Goal: Information Seeking & Learning: Learn about a topic

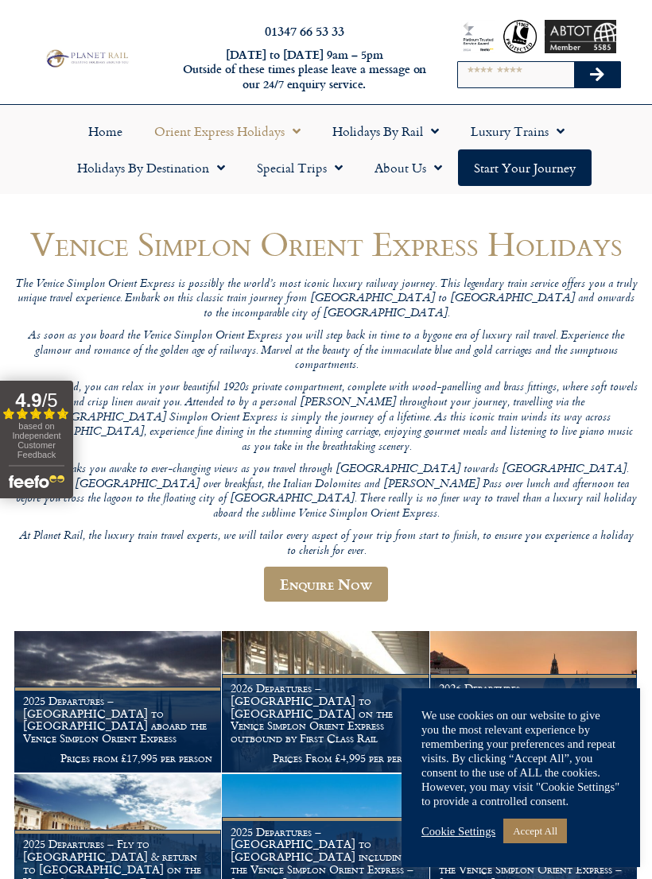
click at [539, 838] on link "Accept All" at bounding box center [535, 831] width 64 height 25
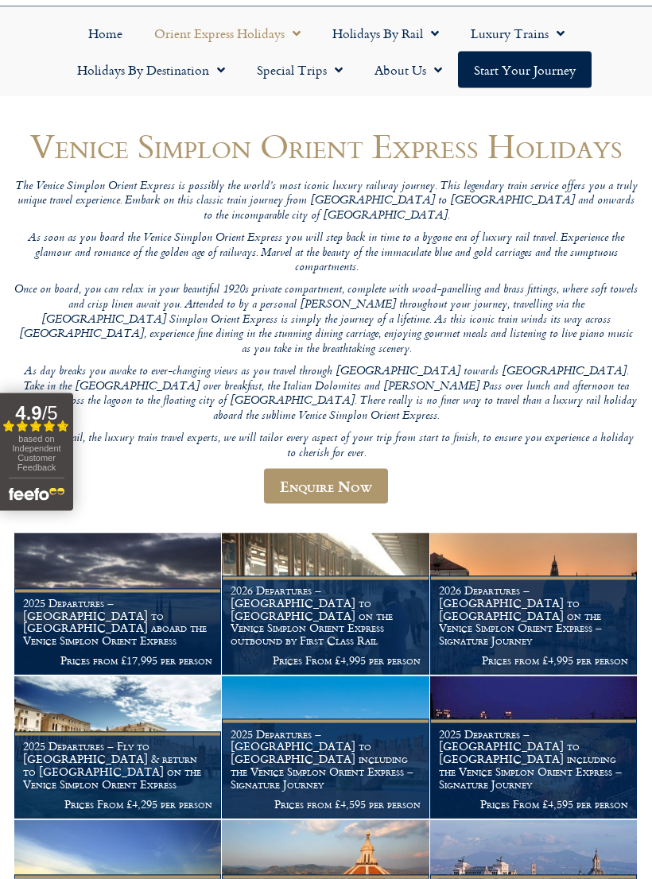
scroll to position [99, 0]
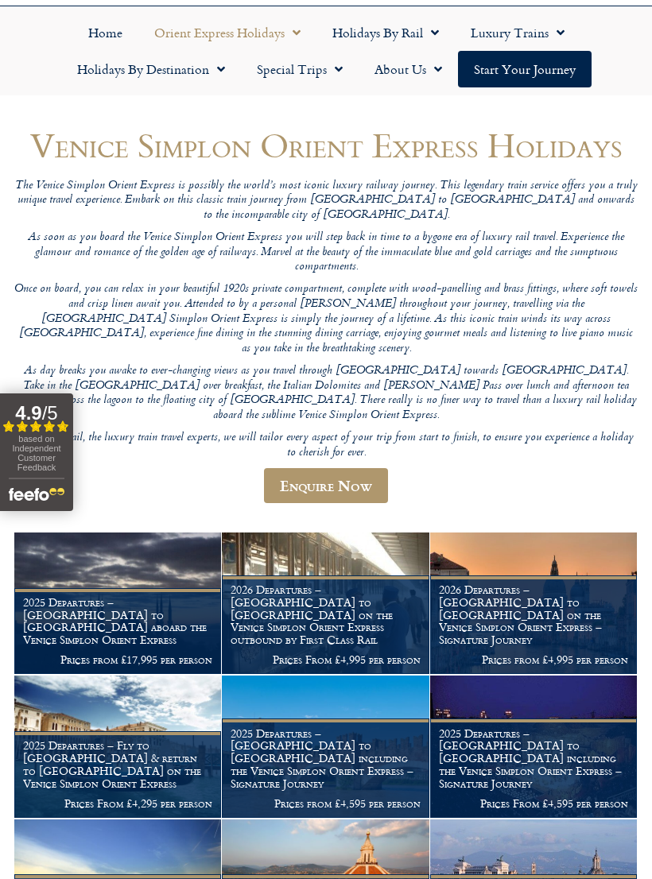
click at [551, 583] on h1 "2026 Departures – London to Venice on the Venice Simplon Orient Express – Signa…" at bounding box center [533, 614] width 189 height 63
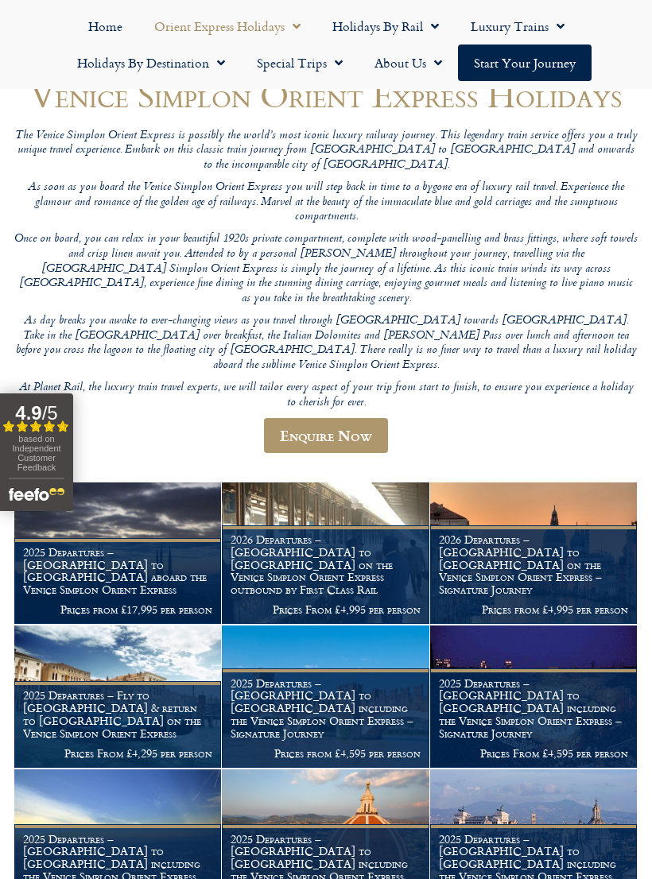
scroll to position [0, 0]
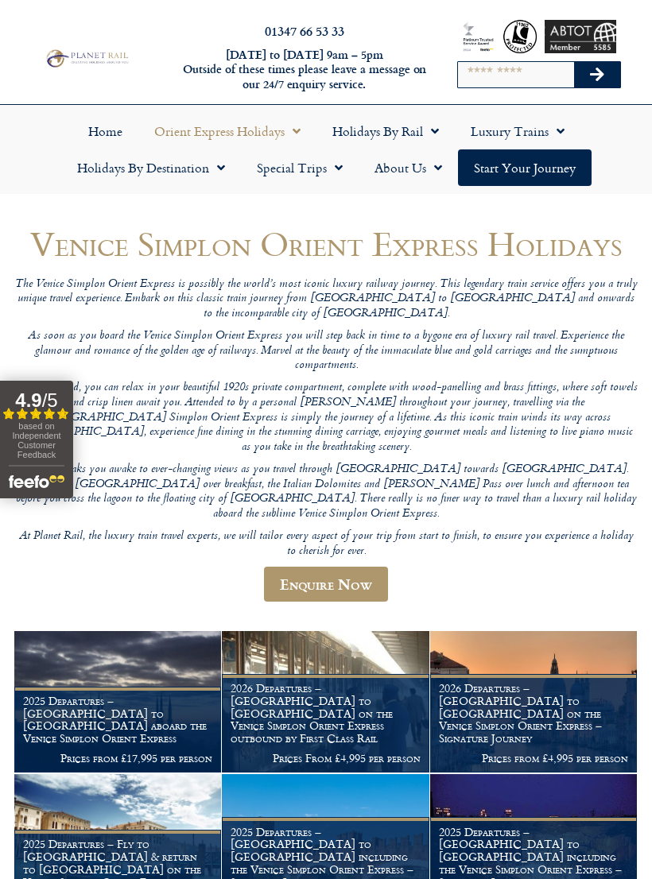
click at [563, 136] on span "Menu" at bounding box center [556, 131] width 16 height 29
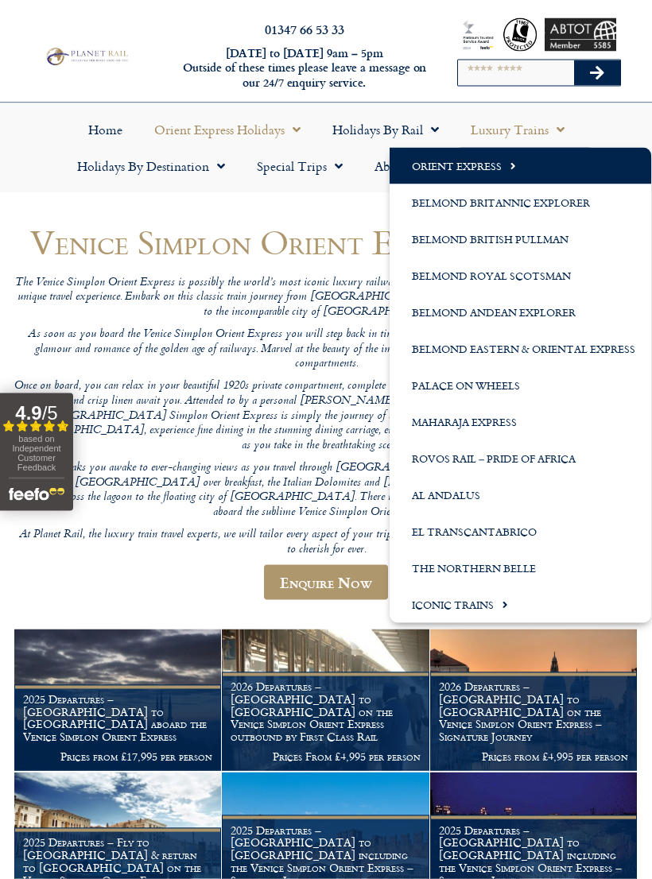
scroll to position [2, 0]
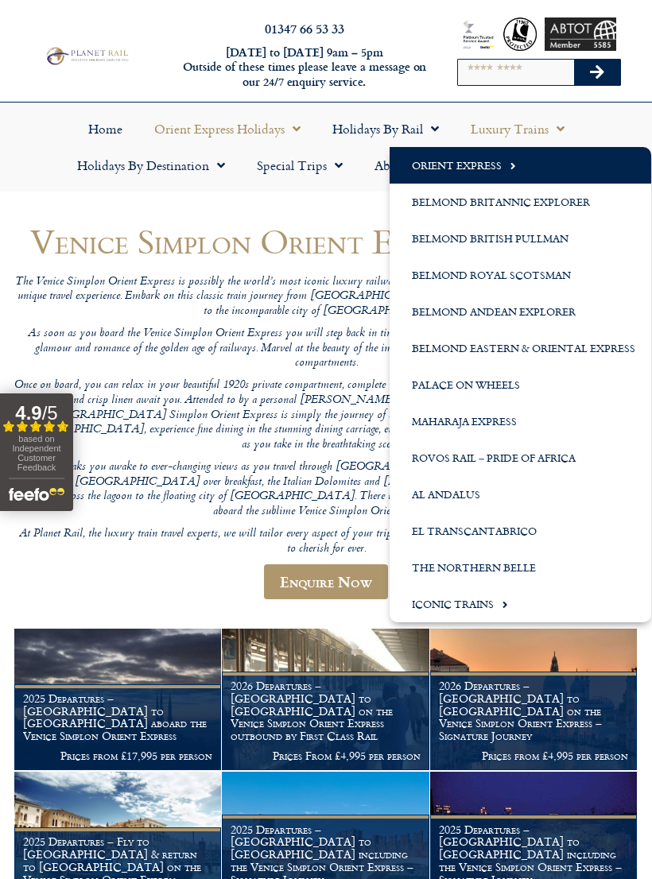
click at [498, 609] on span "Menu" at bounding box center [501, 604] width 14 height 26
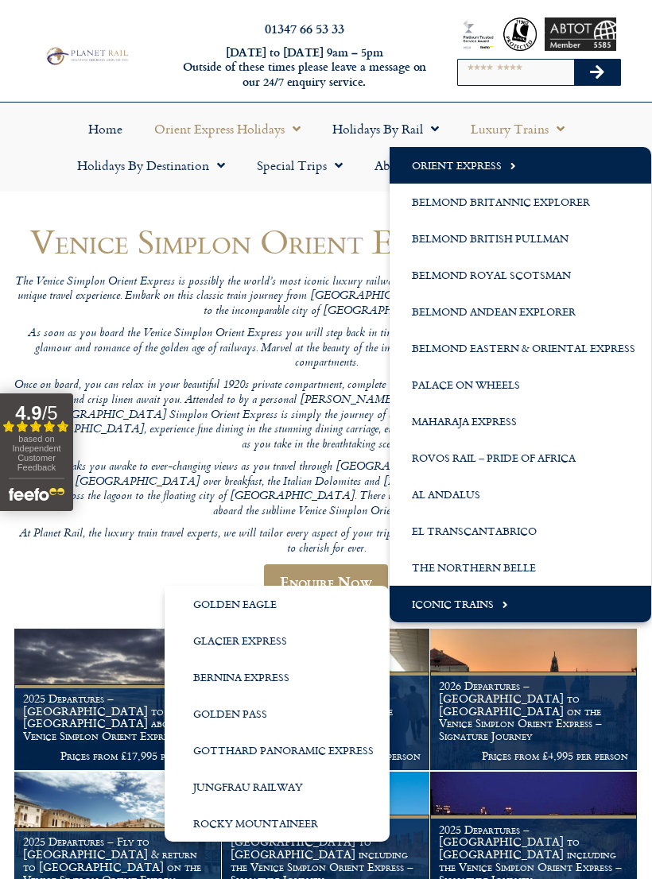
click at [613, 509] on link "Al Andalus" at bounding box center [519, 494] width 261 height 37
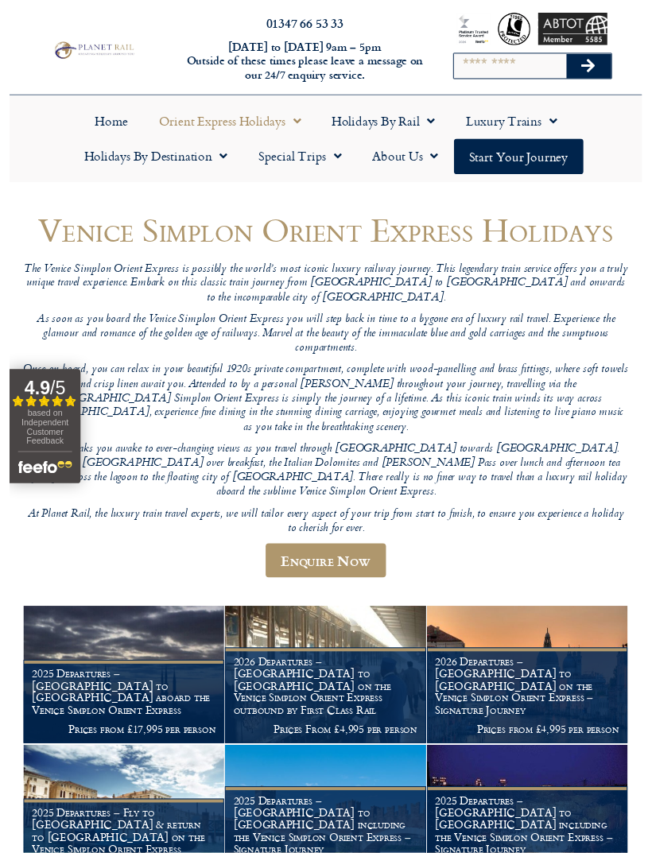
scroll to position [0, 0]
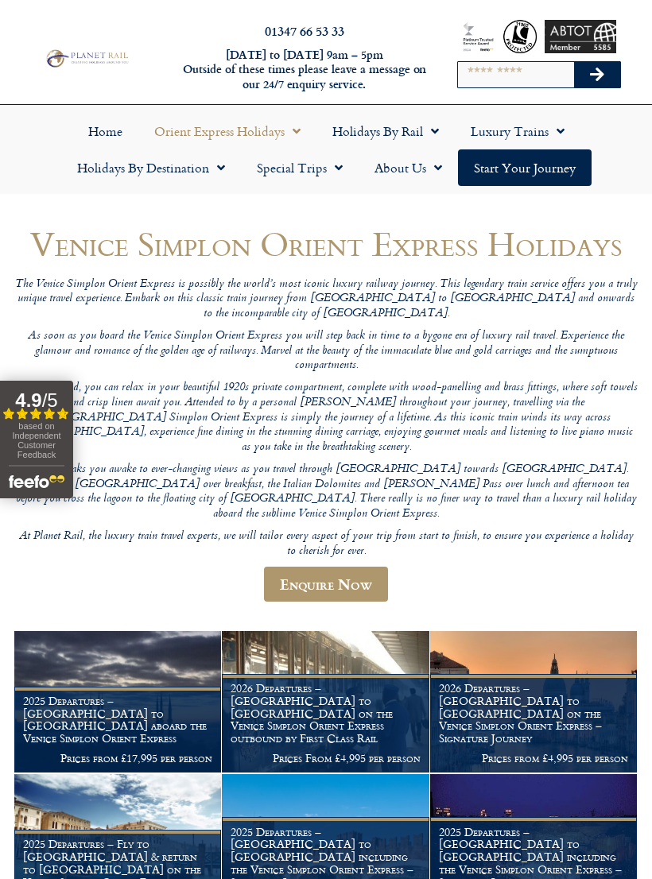
click at [560, 130] on span "Menu" at bounding box center [556, 131] width 16 height 29
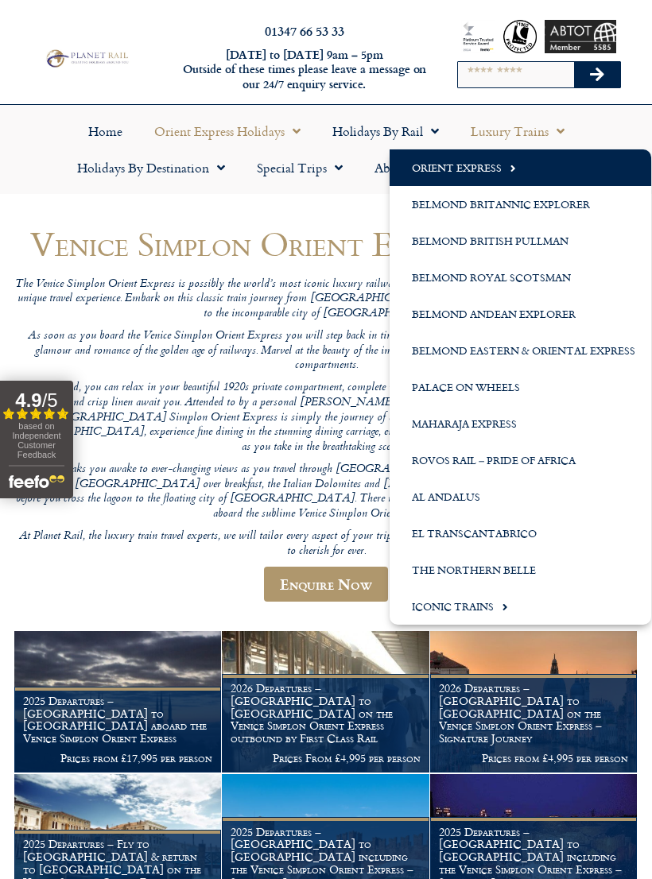
click at [484, 167] on link "Orient Express" at bounding box center [519, 167] width 261 height 37
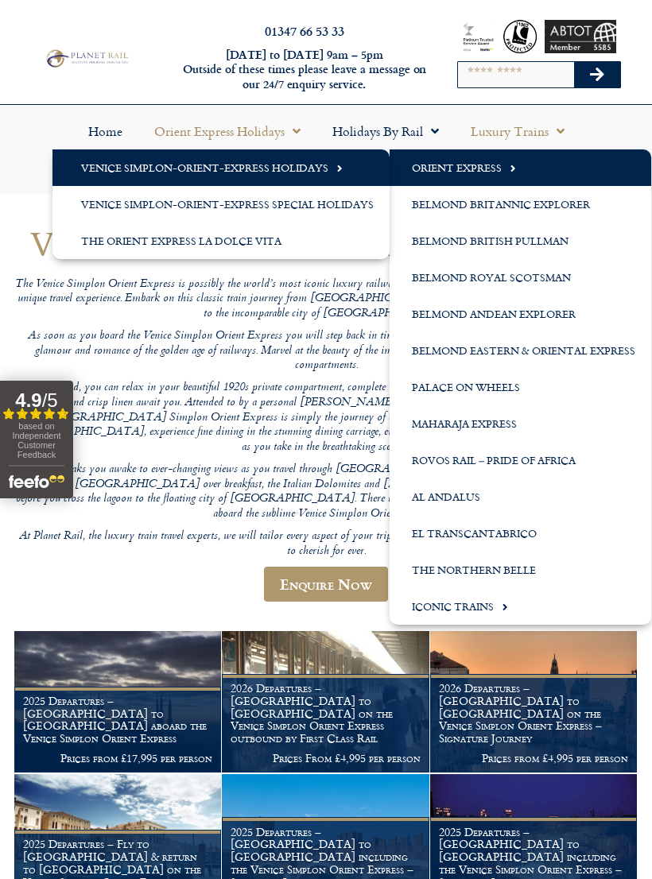
click at [117, 207] on link "Venice Simplon-Orient-Express Special Holidays" at bounding box center [220, 204] width 337 height 37
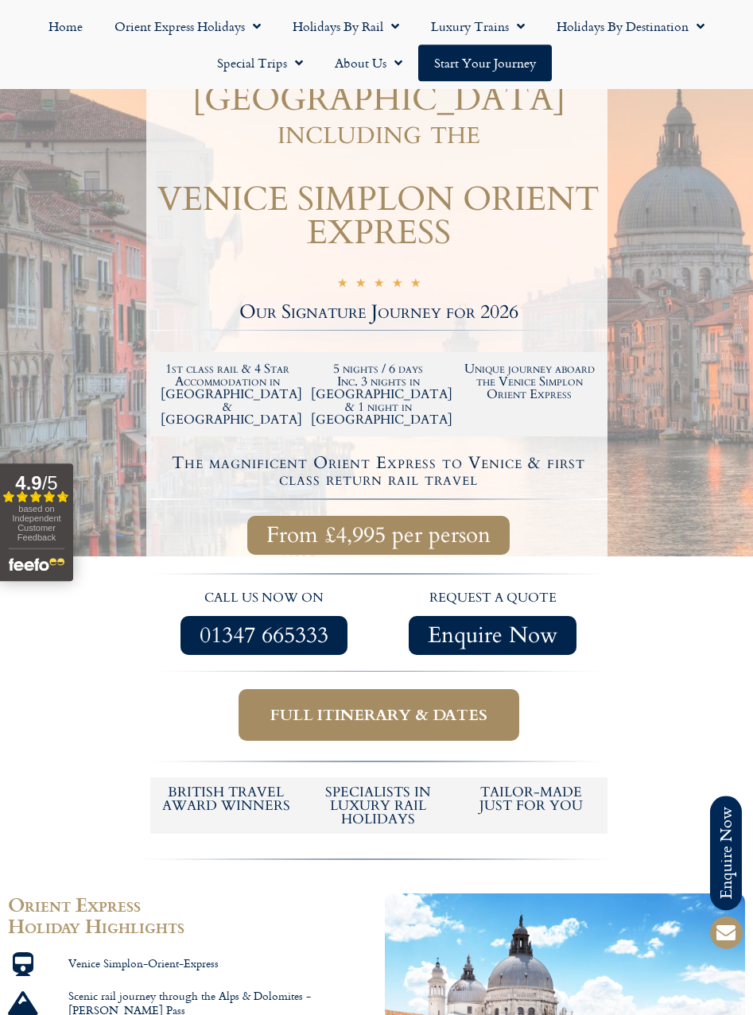
scroll to position [229, 0]
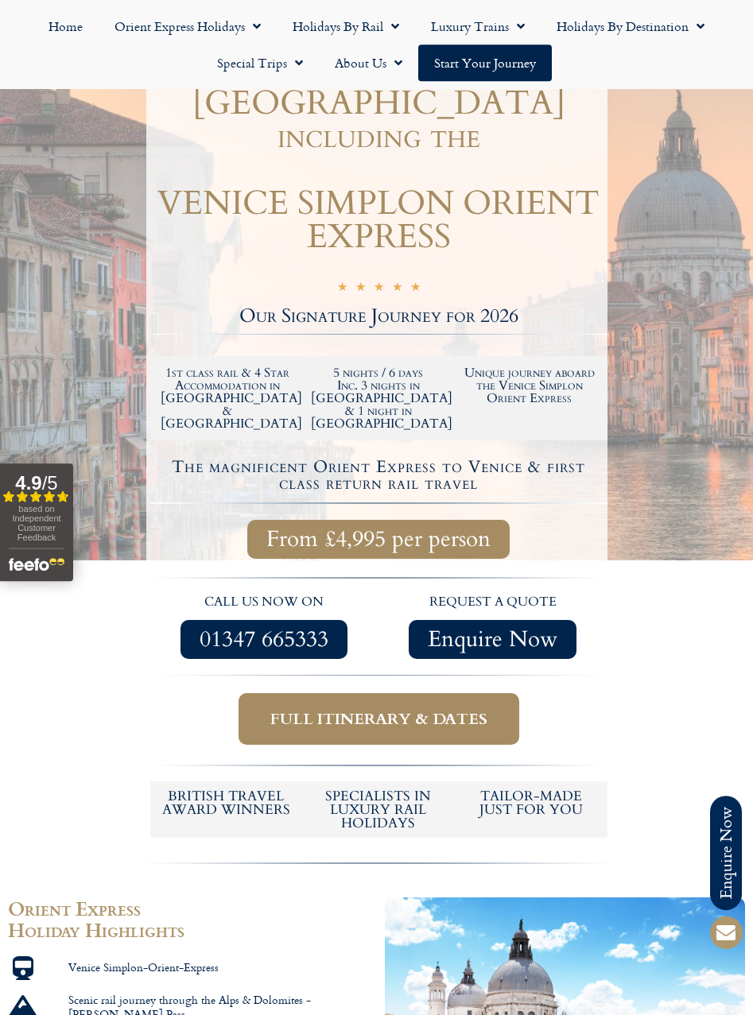
click at [433, 709] on span "Full itinerary & dates" at bounding box center [378, 719] width 217 height 20
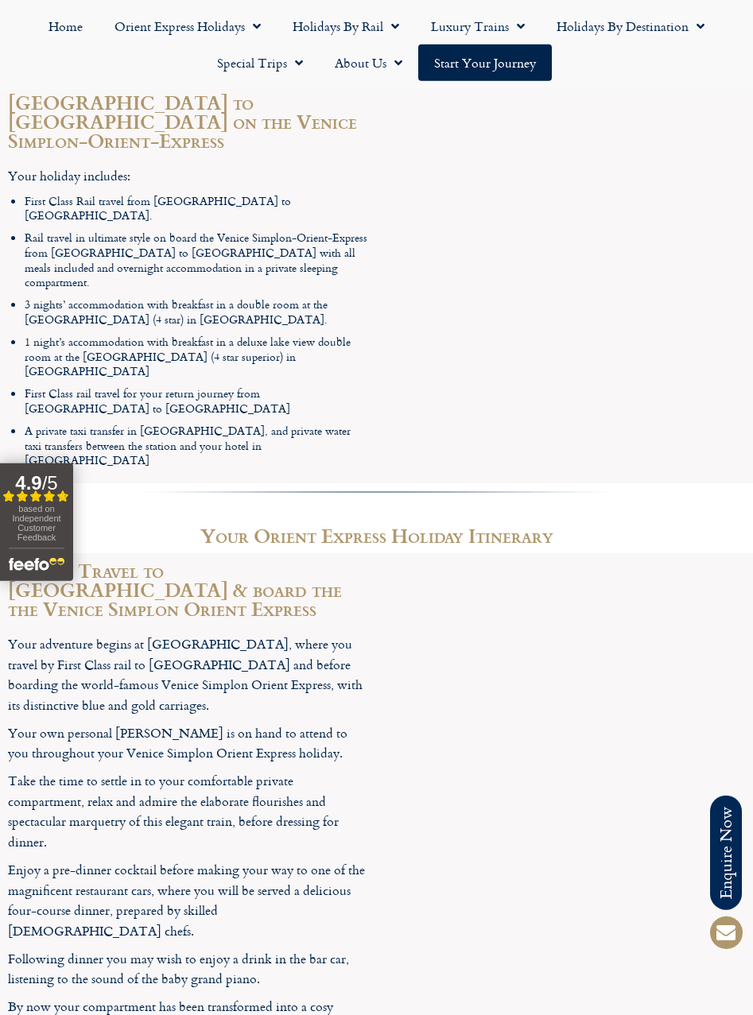
scroll to position [2161, 0]
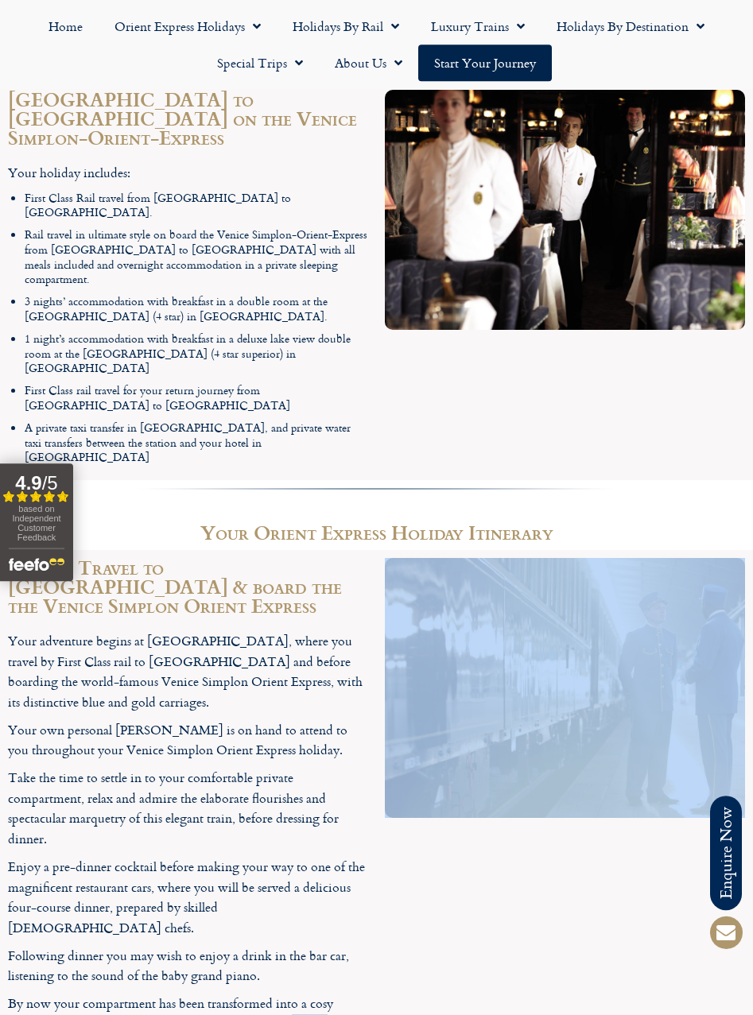
click at [37, 360] on ul "First Class Rail travel from [GEOGRAPHIC_DATA] to [GEOGRAPHIC_DATA]. Rail trave…" at bounding box center [197, 328] width 344 height 274
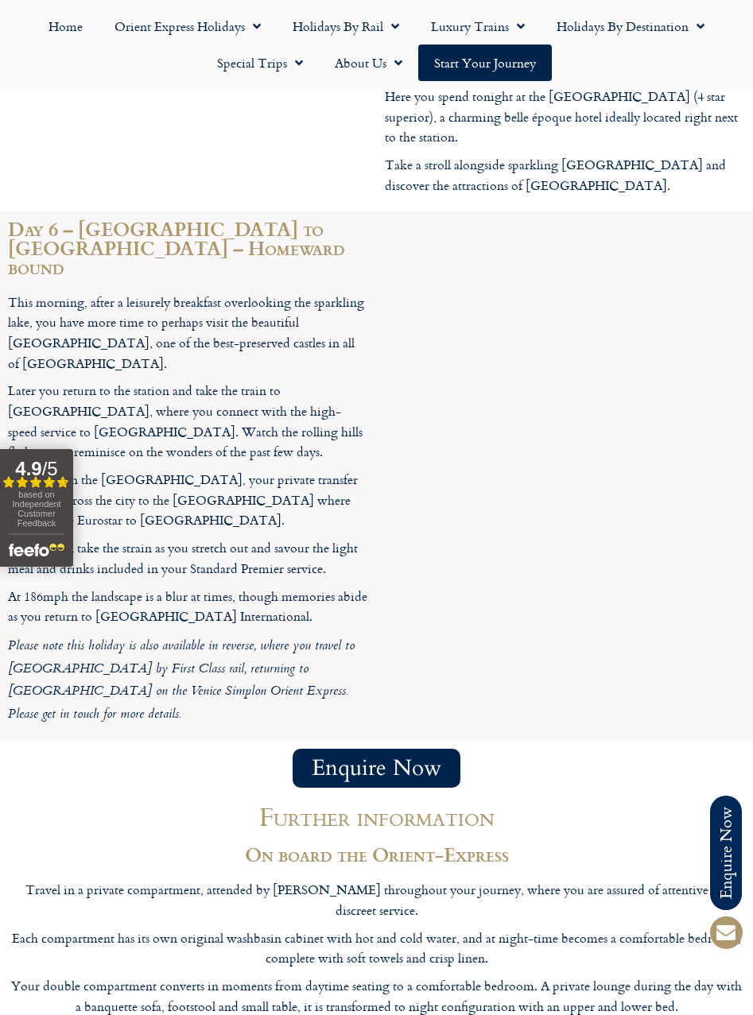
scroll to position [4363, 0]
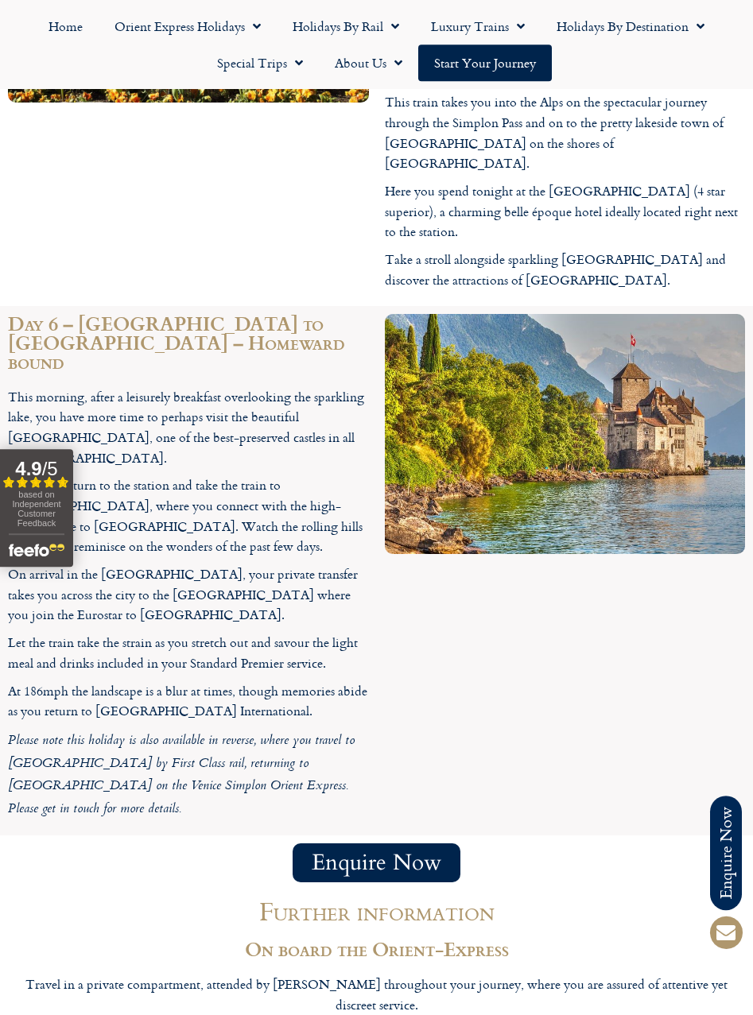
scroll to position [4246, 0]
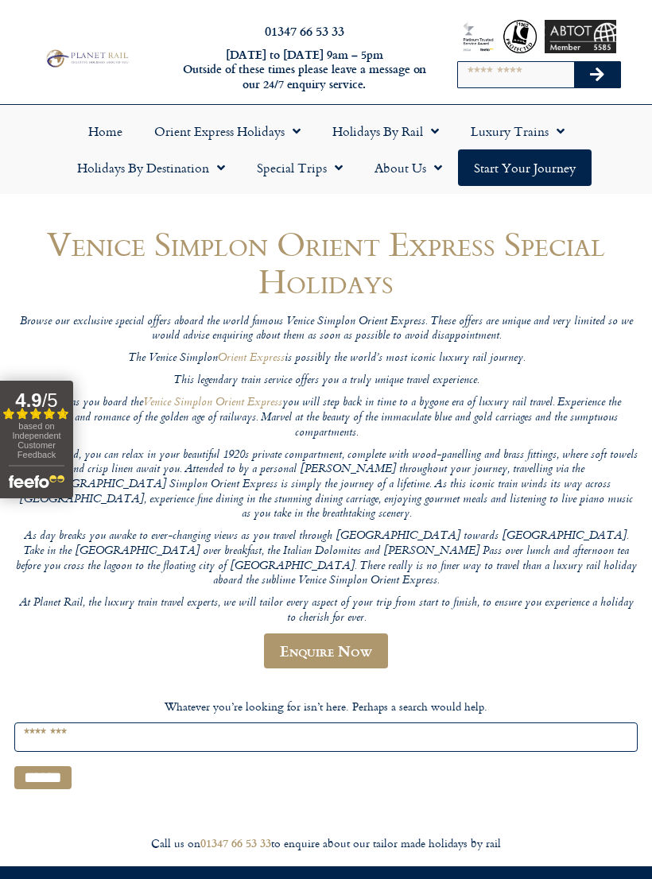
click at [113, 134] on link "Home" at bounding box center [105, 131] width 66 height 37
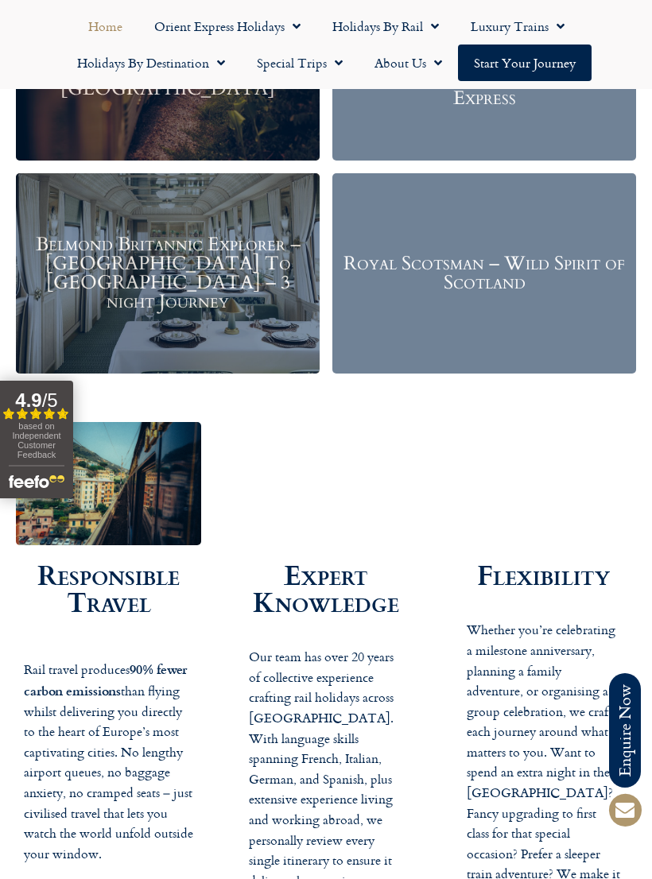
scroll to position [2136, 0]
